Goal: Task Accomplishment & Management: Use online tool/utility

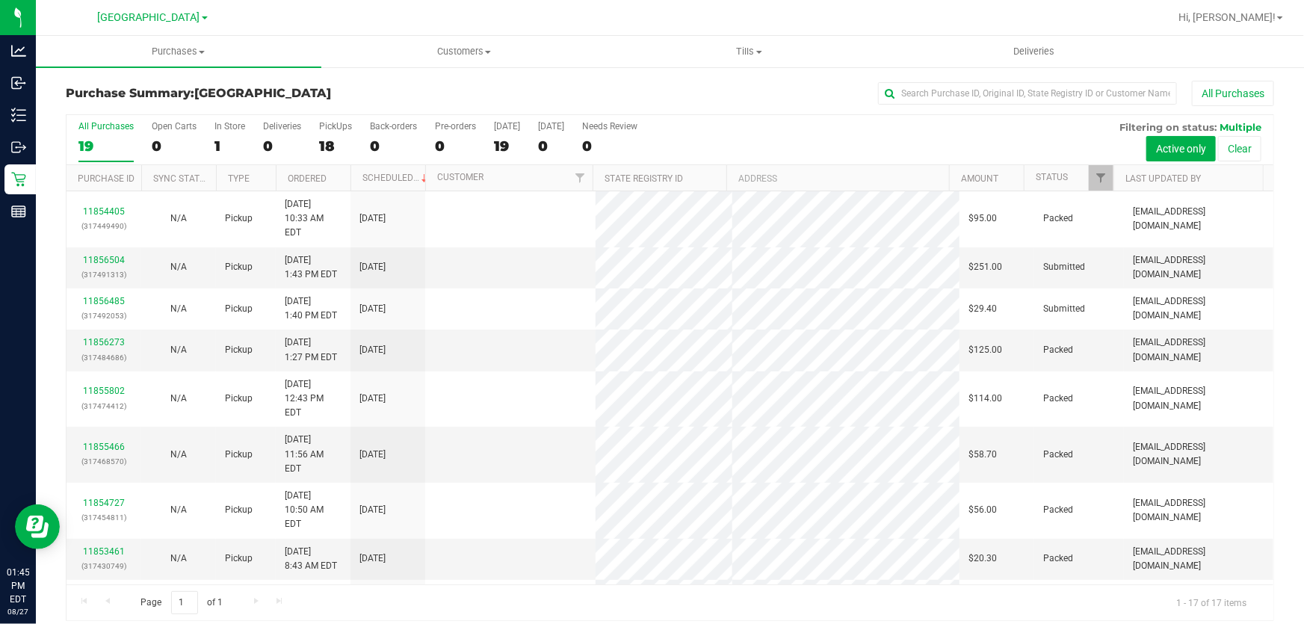
scroll to position [11, 0]
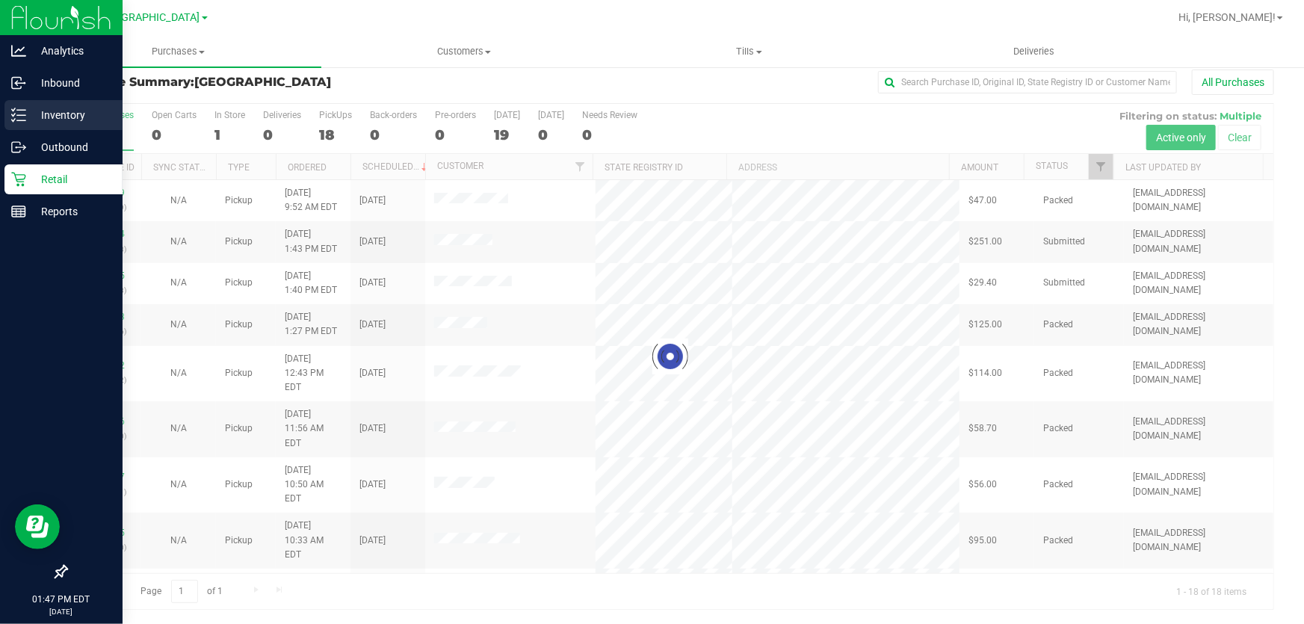
click at [62, 110] on p "Inventory" at bounding box center [71, 115] width 90 height 18
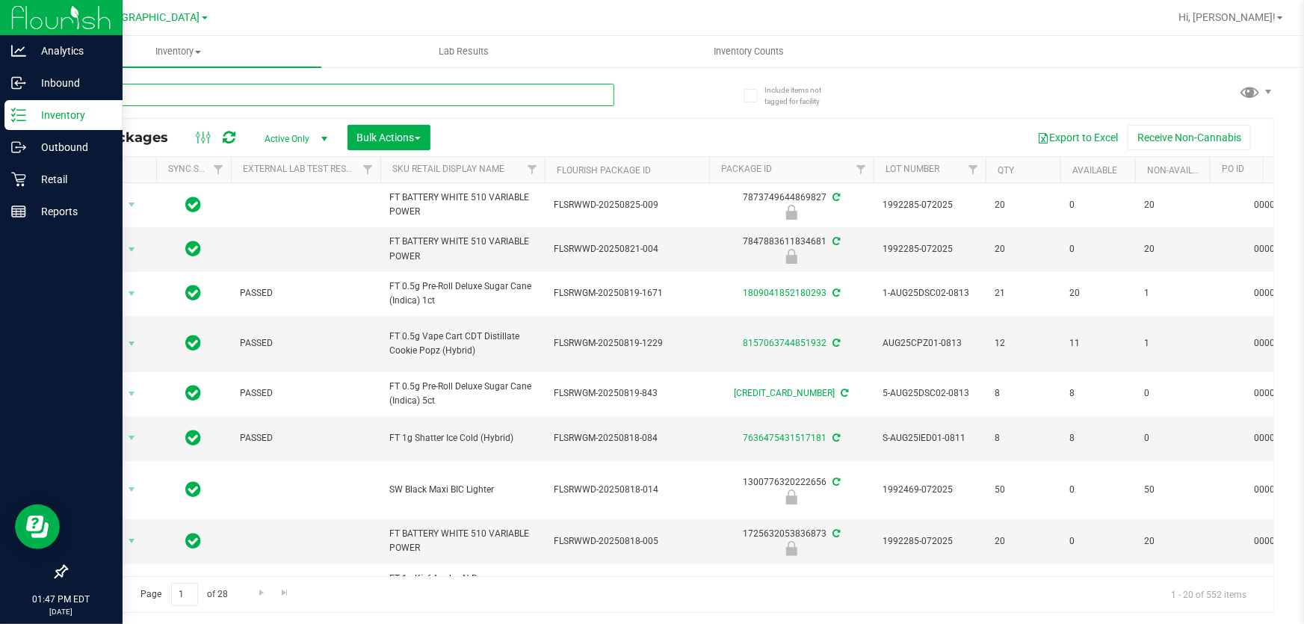
click at [343, 94] on input "text" at bounding box center [340, 95] width 548 height 22
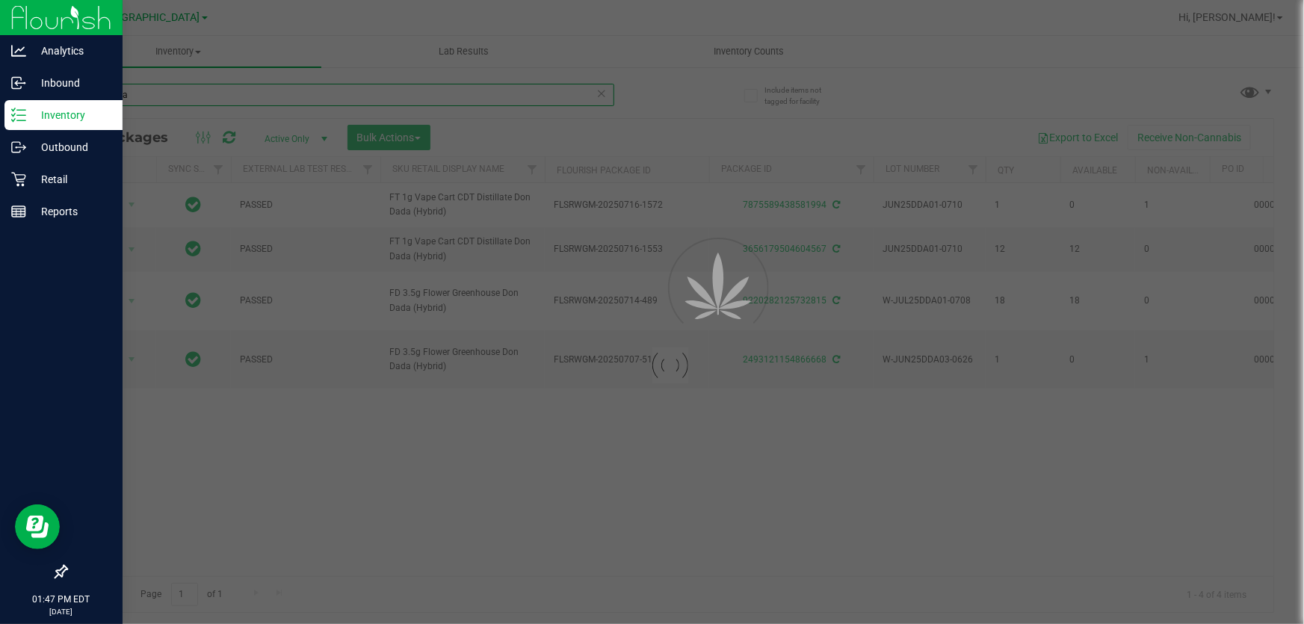
type input "don dada"
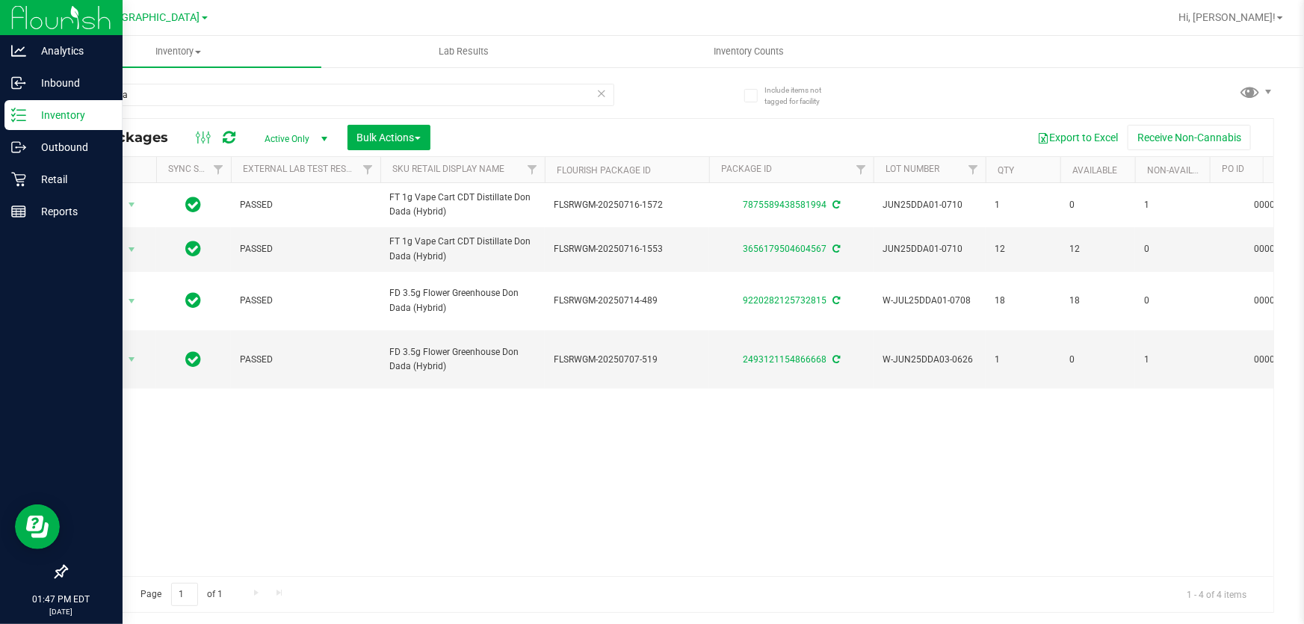
click at [533, 557] on div "Action Action Adjust qty Create package Edit attributes Global inventory Locate…" at bounding box center [669, 379] width 1207 height 393
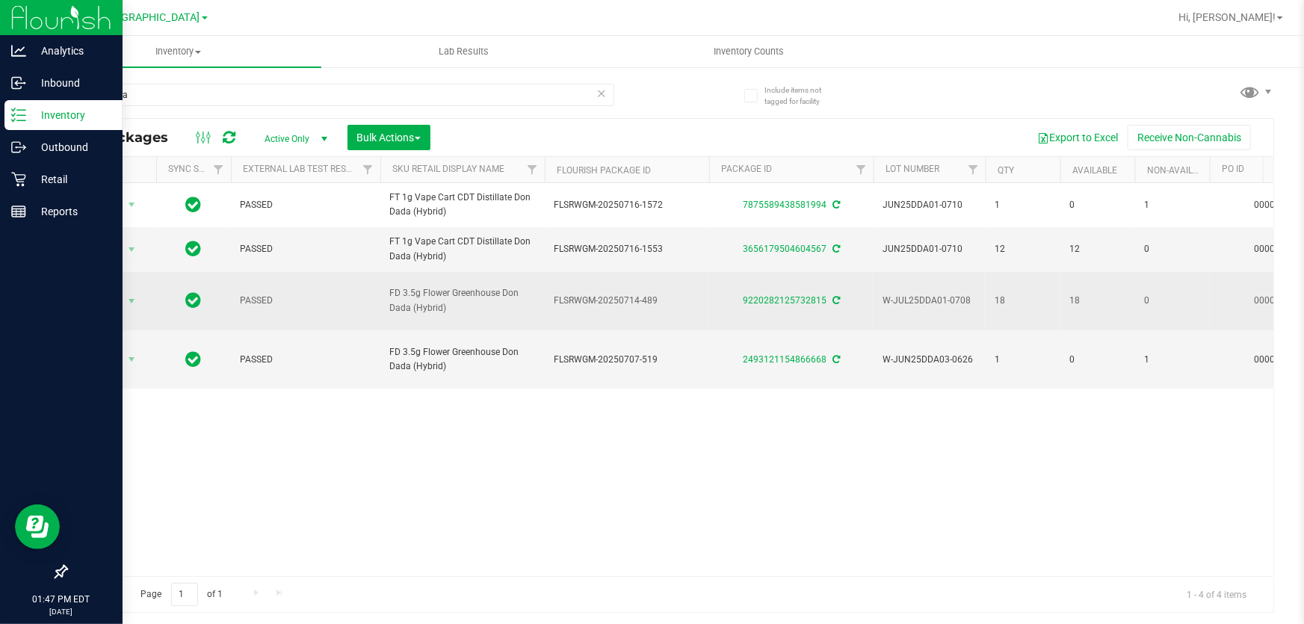
drag, startPoint x: 547, startPoint y: 314, endPoint x: 625, endPoint y: 304, distance: 78.3
click at [694, 314] on td "FLSRWGM-20250714-489" at bounding box center [627, 301] width 164 height 59
copy span "FLSRWGM-20250714-489"
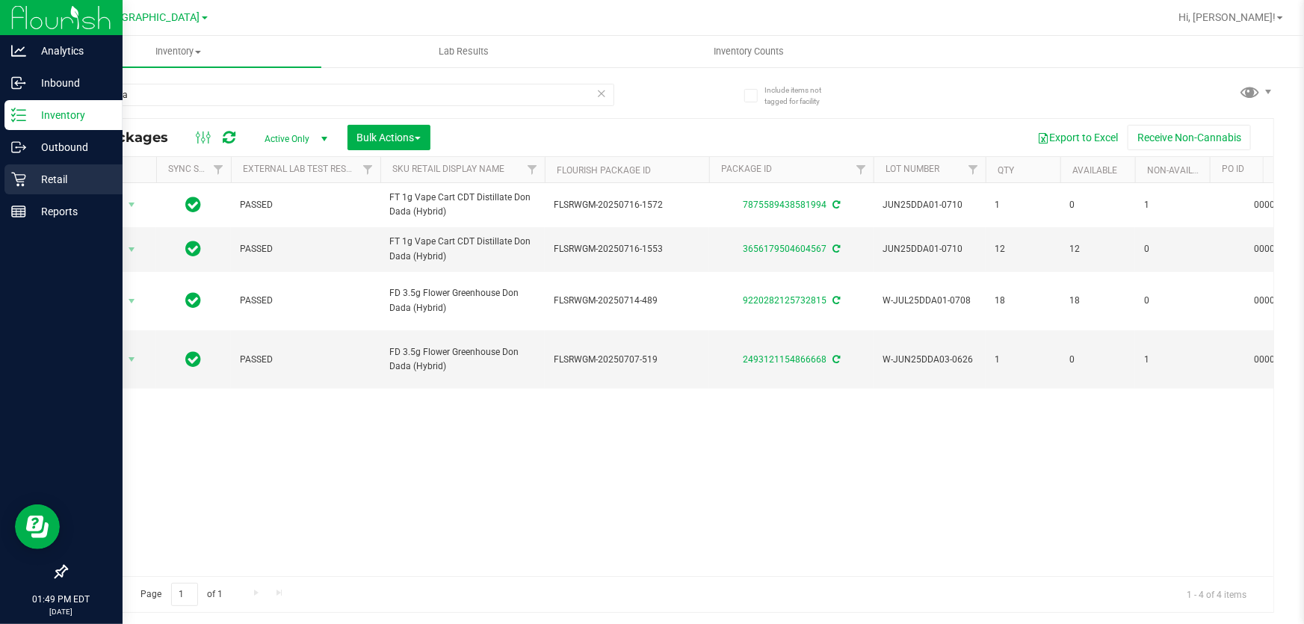
click at [19, 179] on icon at bounding box center [18, 180] width 14 height 14
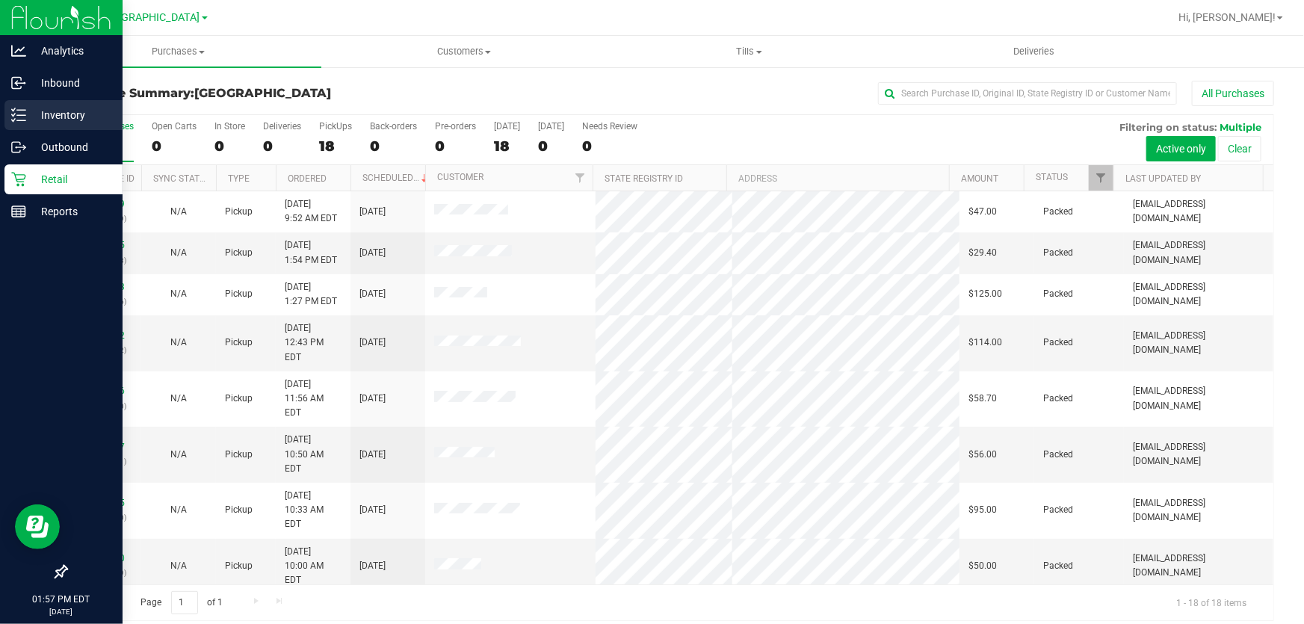
click at [43, 114] on p "Inventory" at bounding box center [71, 115] width 90 height 18
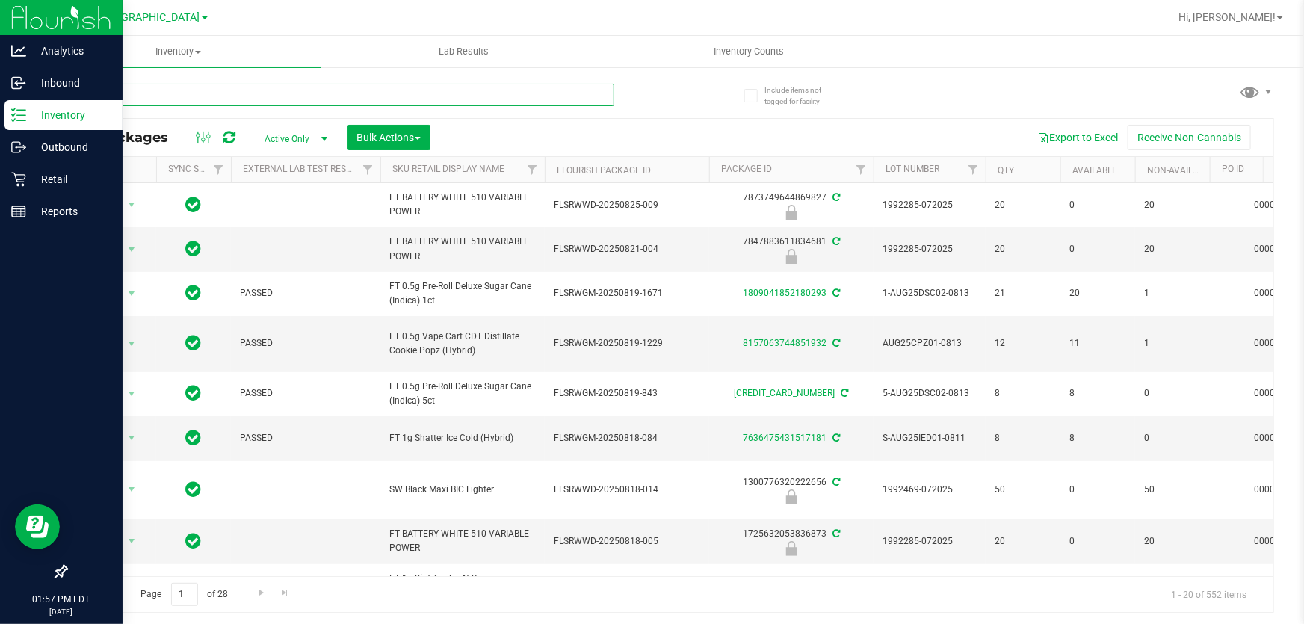
click at [247, 90] on input "text" at bounding box center [340, 95] width 548 height 22
paste input "W-JUL25ARZ03-0723"
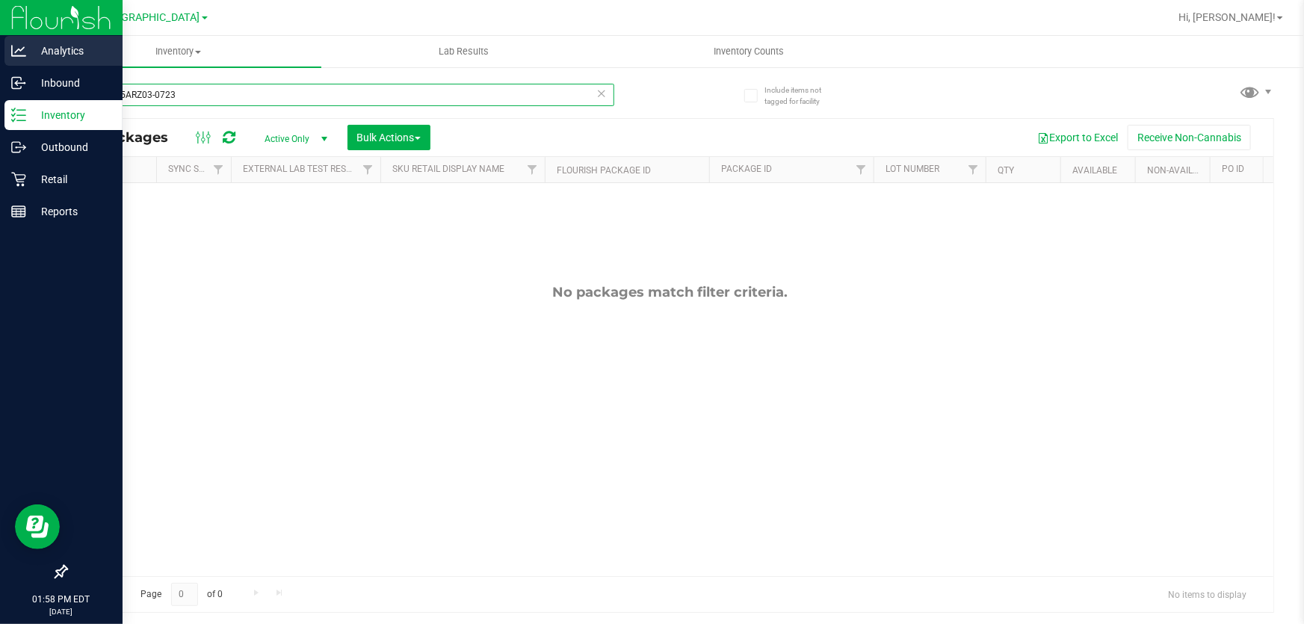
drag, startPoint x: 186, startPoint y: 93, endPoint x: 0, endPoint y: 66, distance: 188.0
click at [0, 67] on div "Analytics Inbound Inventory Outbound Retail Reports 01:58 PM EDT [DATE] 08/27 […" at bounding box center [652, 312] width 1304 height 624
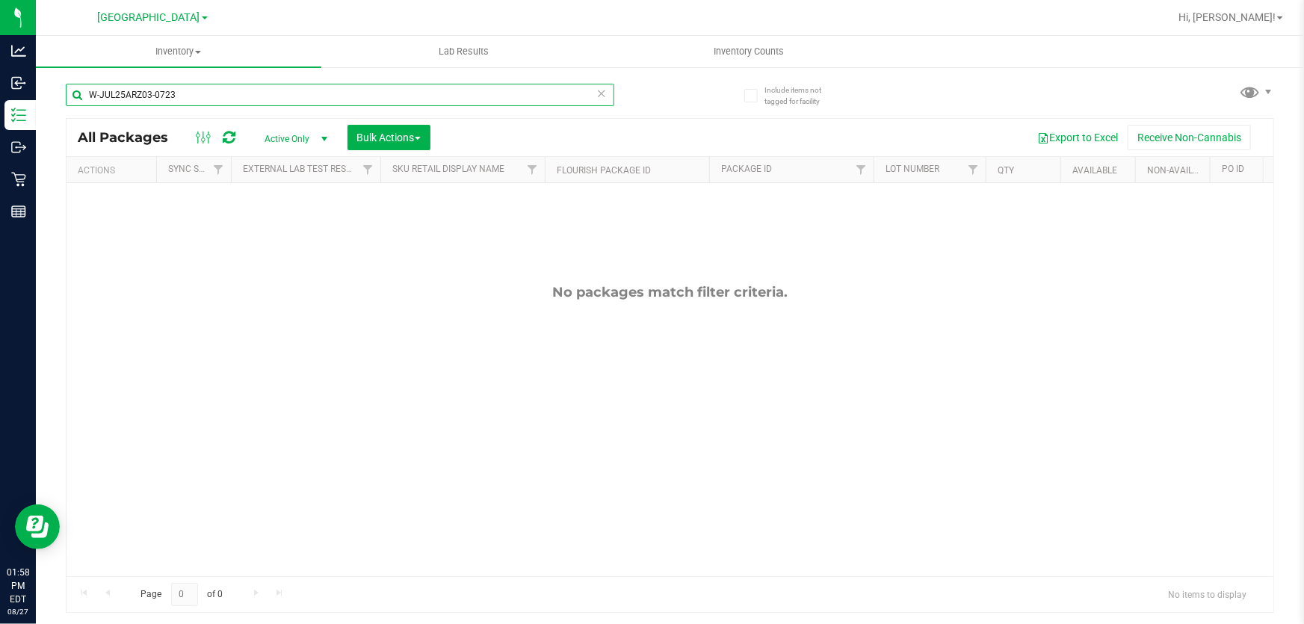
paste input "1-0721"
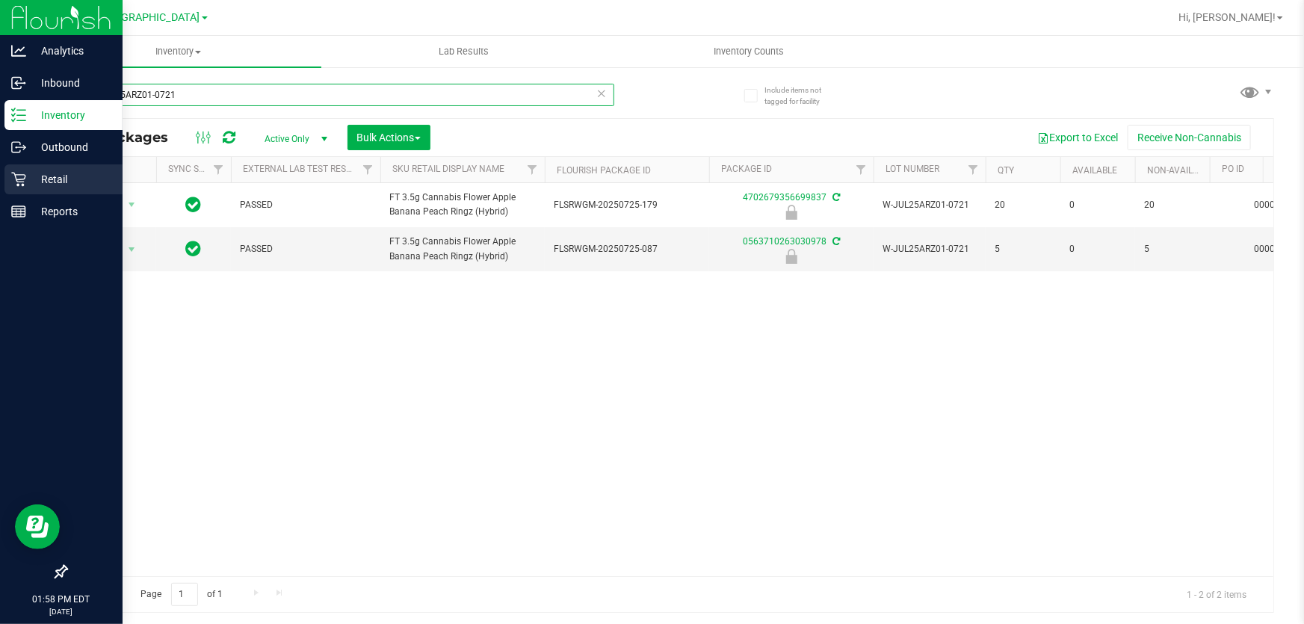
type input "W-JUL25ARZ01-0721"
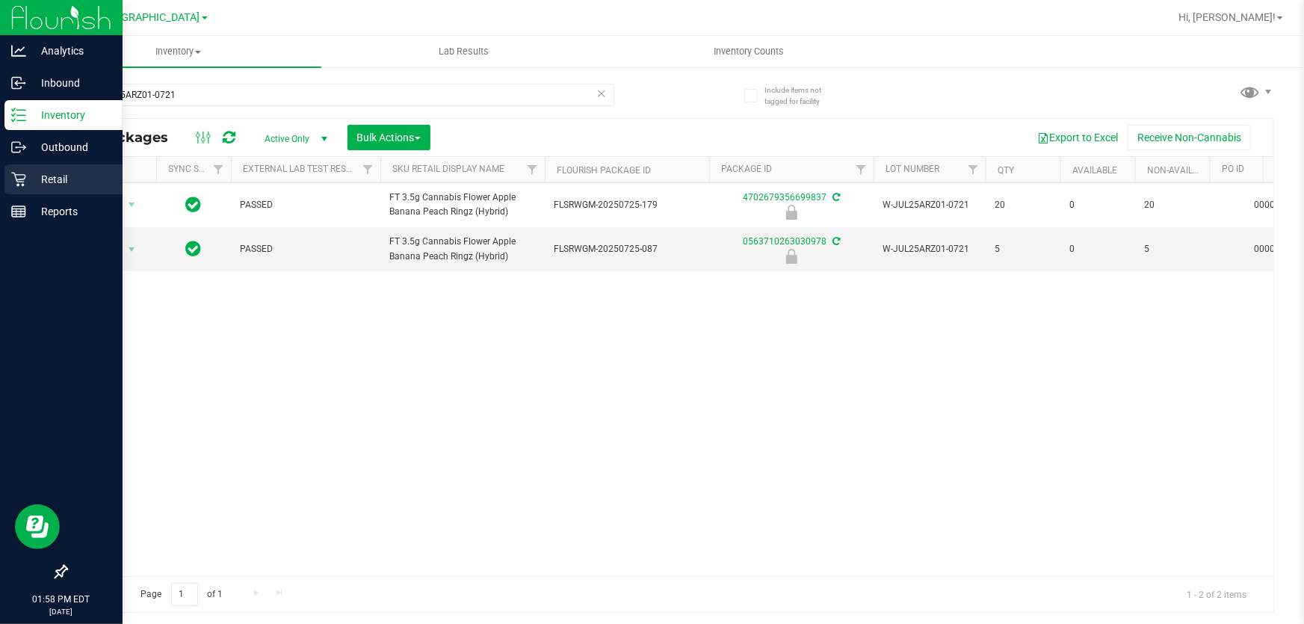
click at [50, 184] on p "Retail" at bounding box center [71, 179] width 90 height 18
